Goal: Transaction & Acquisition: Purchase product/service

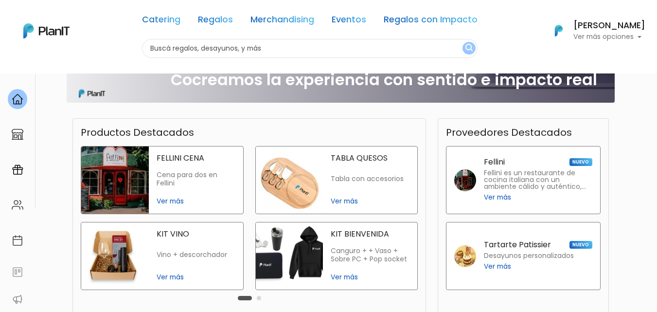
scroll to position [179, 0]
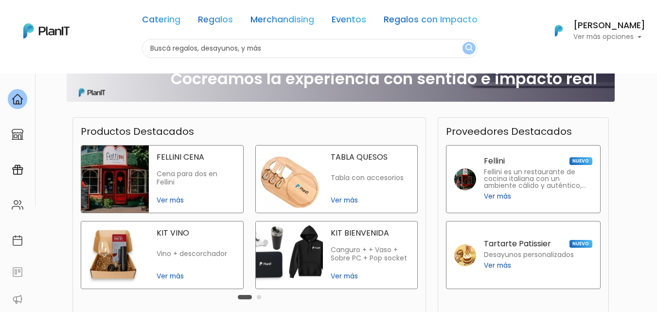
click at [174, 203] on span "Ver más" at bounding box center [196, 200] width 79 height 10
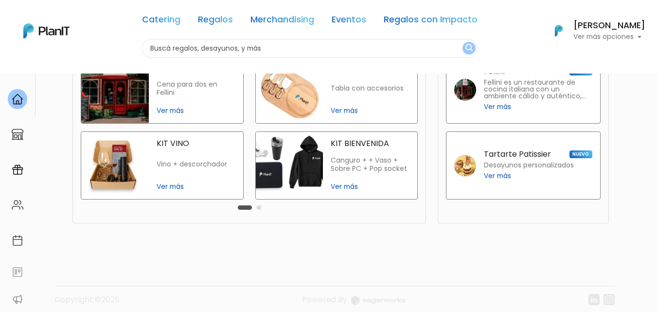
scroll to position [272, 0]
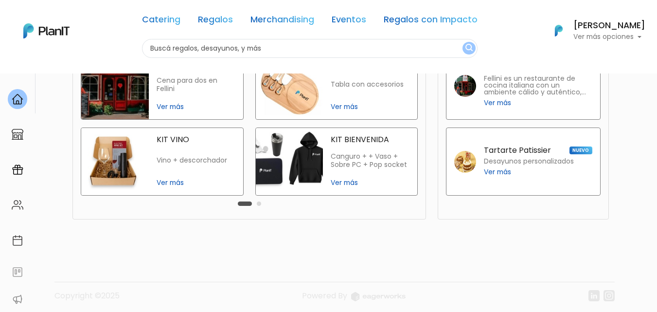
click at [342, 181] on span "Ver más" at bounding box center [370, 183] width 79 height 10
click at [175, 185] on span "Ver más" at bounding box center [196, 183] width 79 height 10
click at [261, 204] on button "Carousel Page 2" at bounding box center [259, 203] width 4 height 4
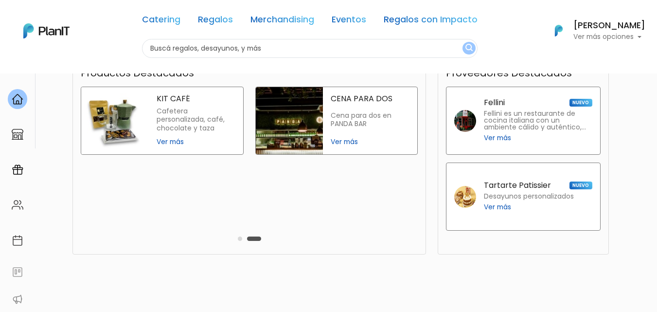
scroll to position [228, 0]
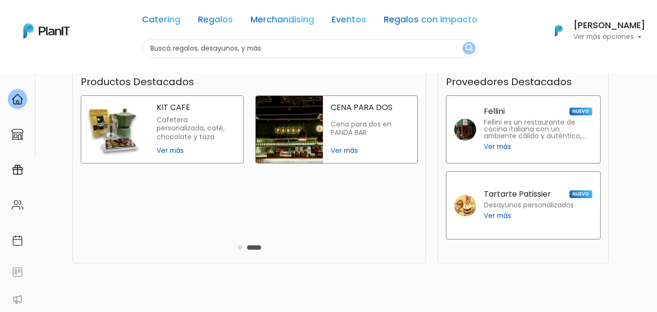
click at [351, 150] on span "Ver más" at bounding box center [370, 150] width 79 height 10
click at [240, 247] on button "Carousel Page 1" at bounding box center [240, 247] width 4 height 4
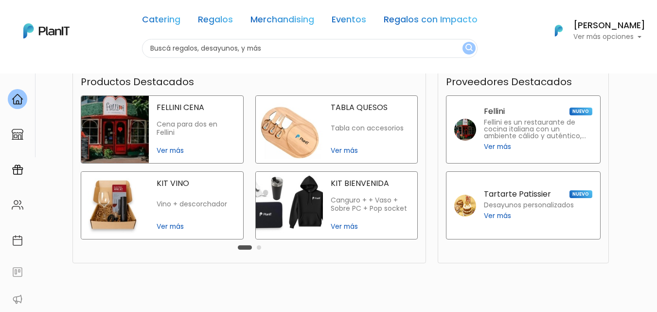
click at [263, 248] on div "Carousel Pagination" at bounding box center [249, 247] width 28 height 12
click at [259, 248] on button "Carousel Page 2" at bounding box center [259, 247] width 4 height 4
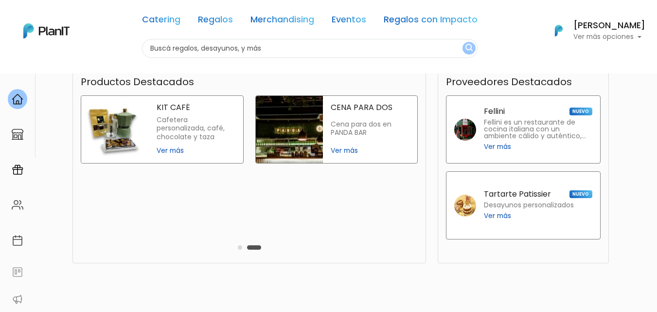
scroll to position [277, 0]
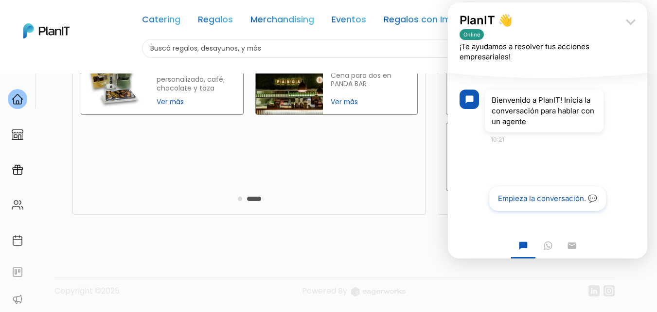
click at [637, 15] on icon "keyboard_arrow_down" at bounding box center [630, 21] width 19 height 19
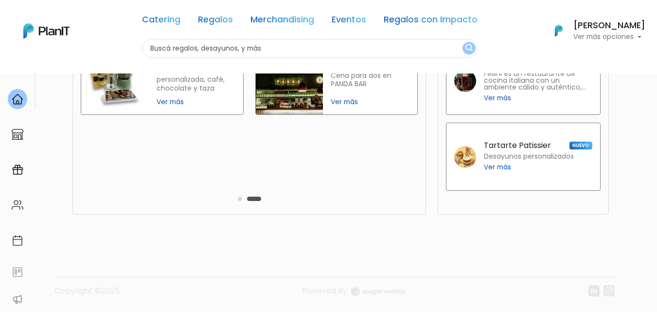
click at [502, 165] on span "Ver más" at bounding box center [497, 167] width 27 height 10
click at [501, 99] on span "Ver más" at bounding box center [497, 98] width 27 height 10
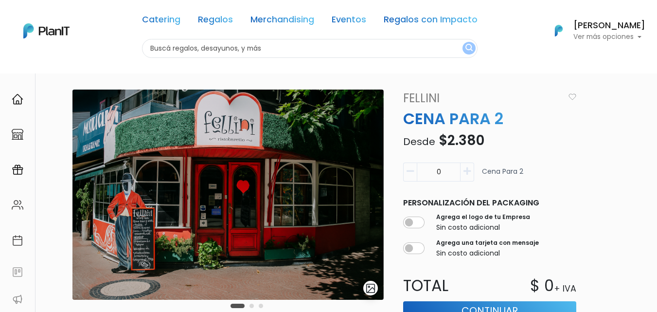
scroll to position [6, 0]
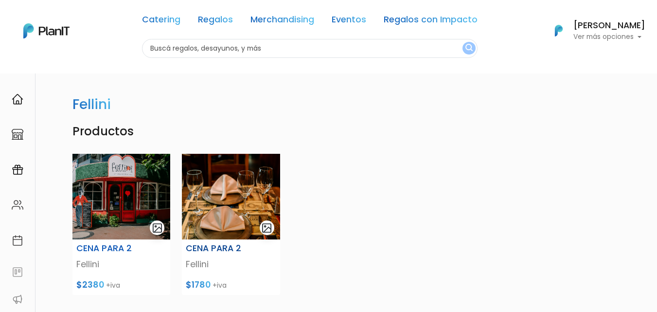
click at [225, 247] on h6 "CENA PARA 2" at bounding box center [216, 248] width 60 height 10
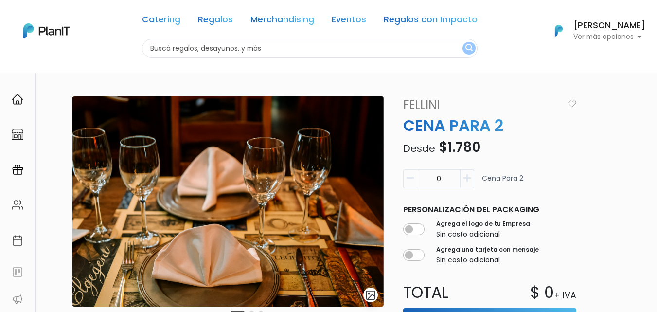
drag, startPoint x: 662, startPoint y: 70, endPoint x: 659, endPoint y: 54, distance: 16.3
click at [657, 54] on html "Catering Regalos Merchandising Eventos Regalos con Impacto Catering Regalos Mer…" at bounding box center [328, 156] width 657 height 312
